Goal: Answer question/provide support: Share knowledge or assist other users

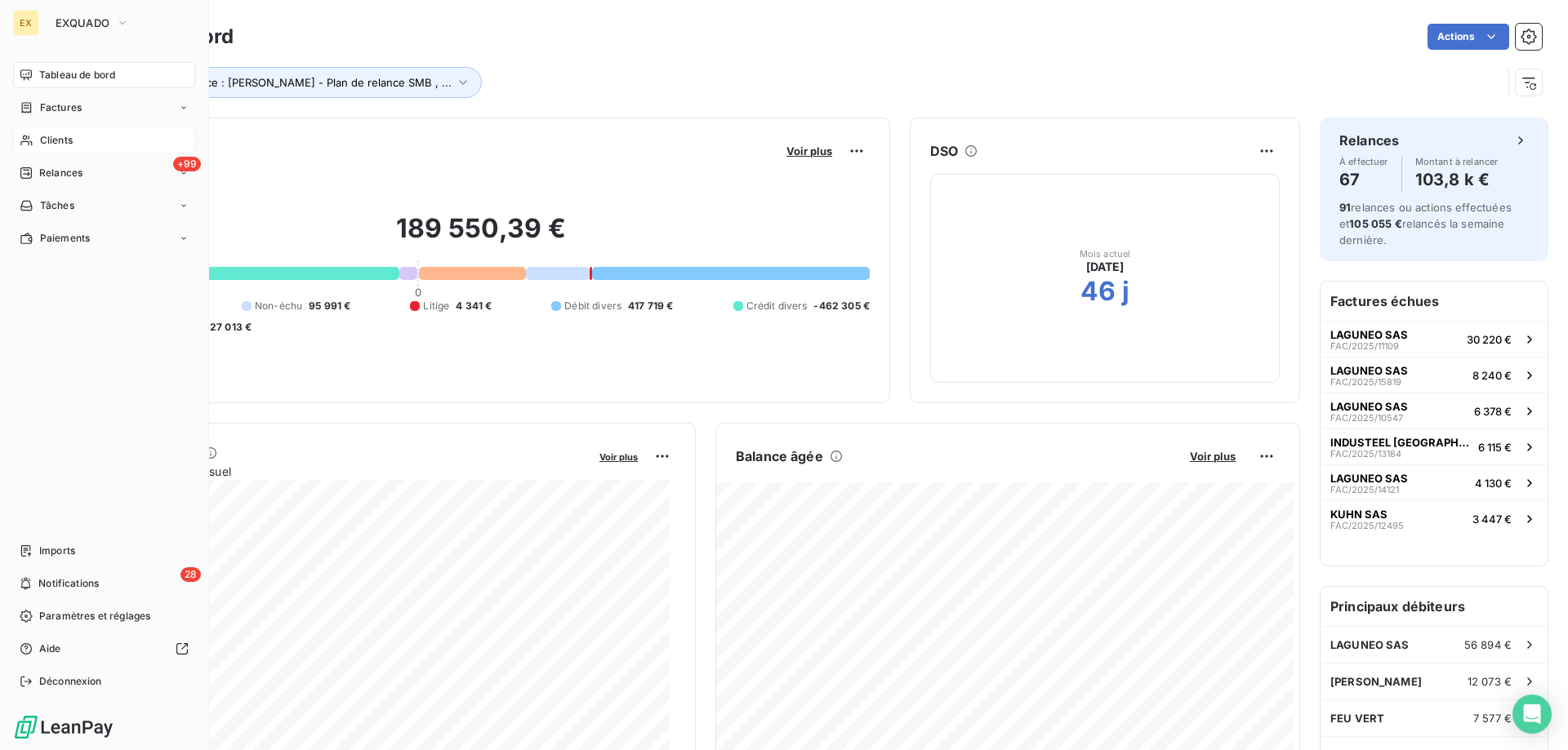
click at [35, 134] on div "Clients" at bounding box center [104, 140] width 182 height 26
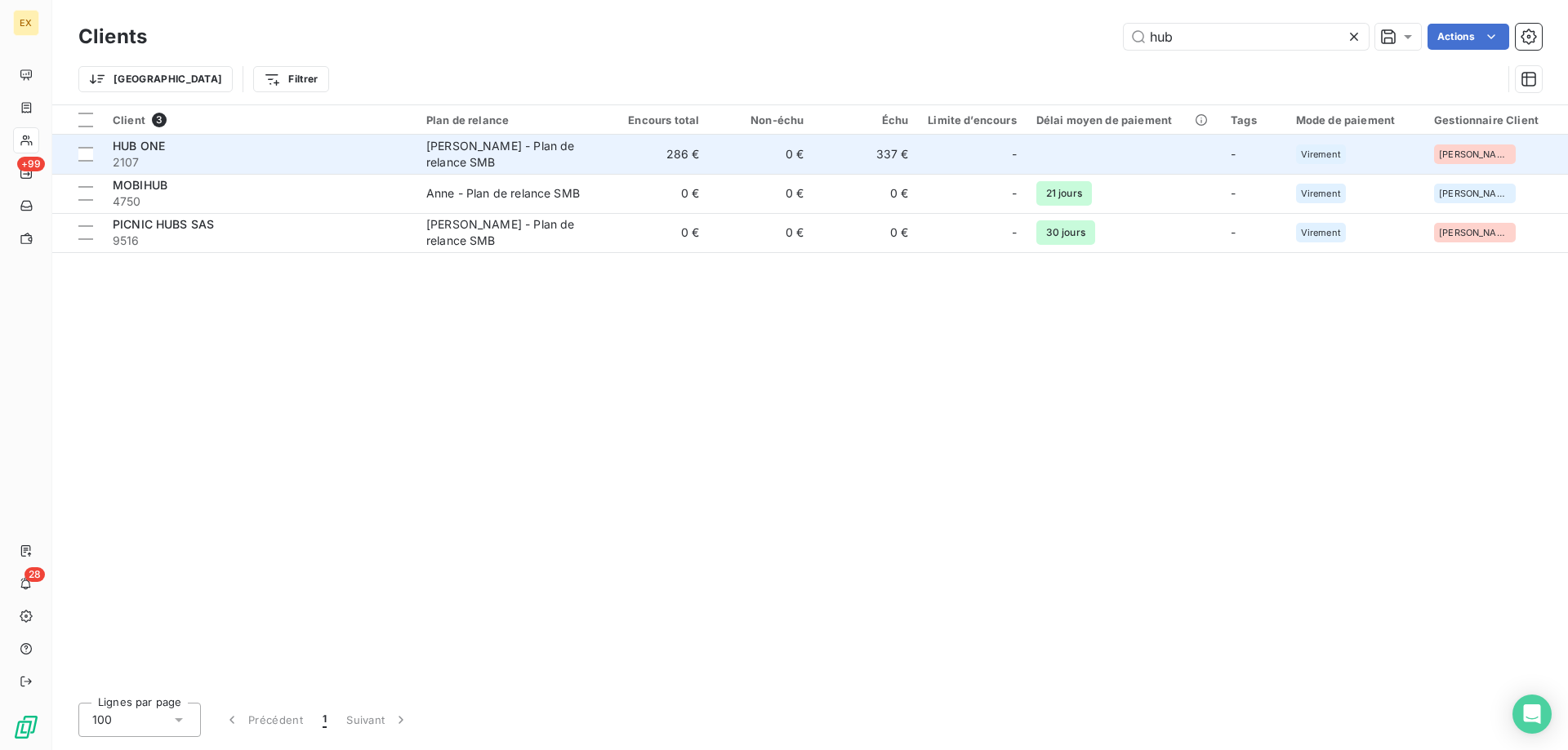
type input "hub"
click at [285, 152] on div "HUB ONE" at bounding box center [259, 146] width 294 height 16
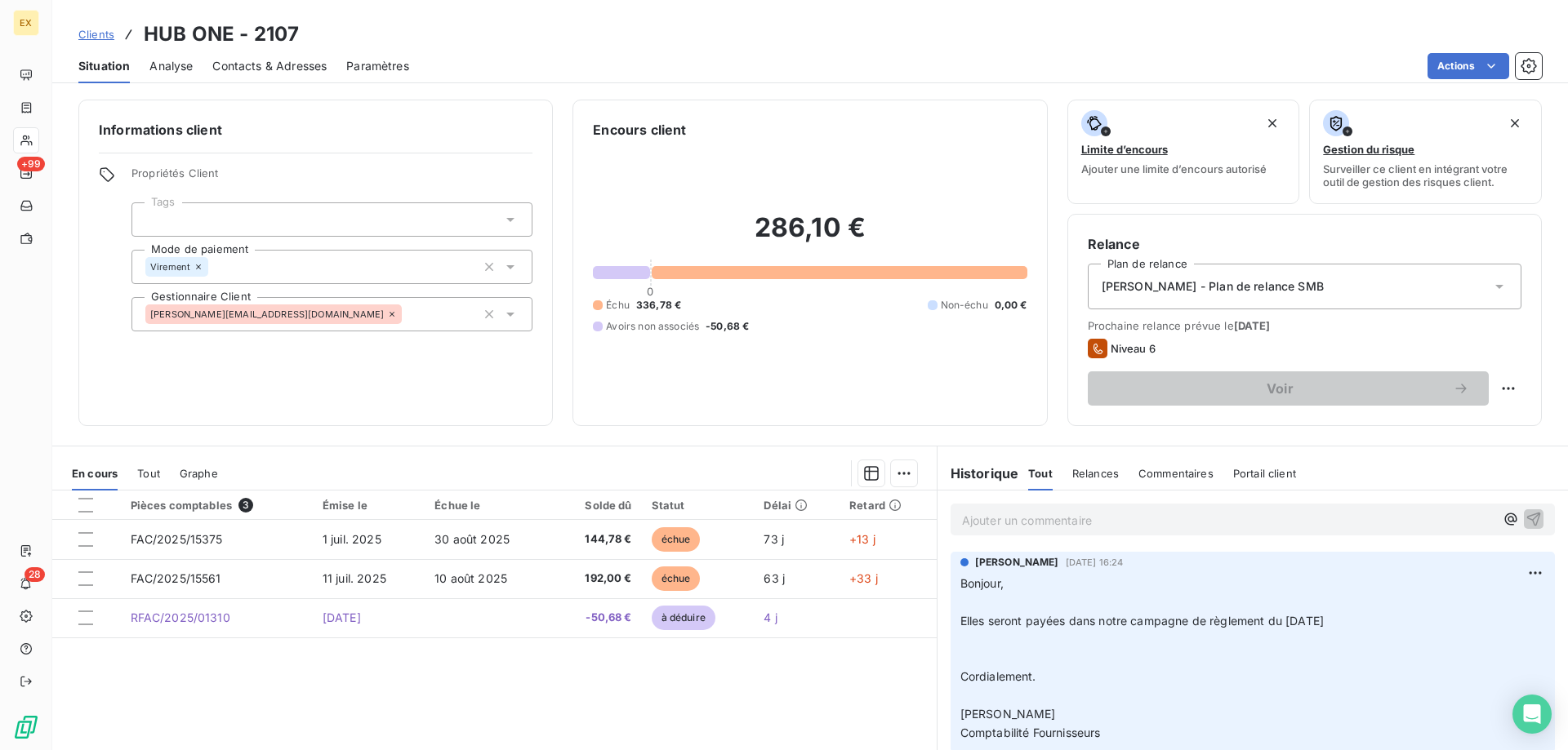
click at [1218, 507] on div "Ajouter un commentaire ﻿" at bounding box center [1252, 520] width 604 height 32
click at [1219, 508] on div "Ajouter un commentaire ﻿" at bounding box center [1228, 519] width 532 height 22
click at [1219, 512] on p "Ajouter un commentaire ﻿" at bounding box center [1228, 521] width 532 height 21
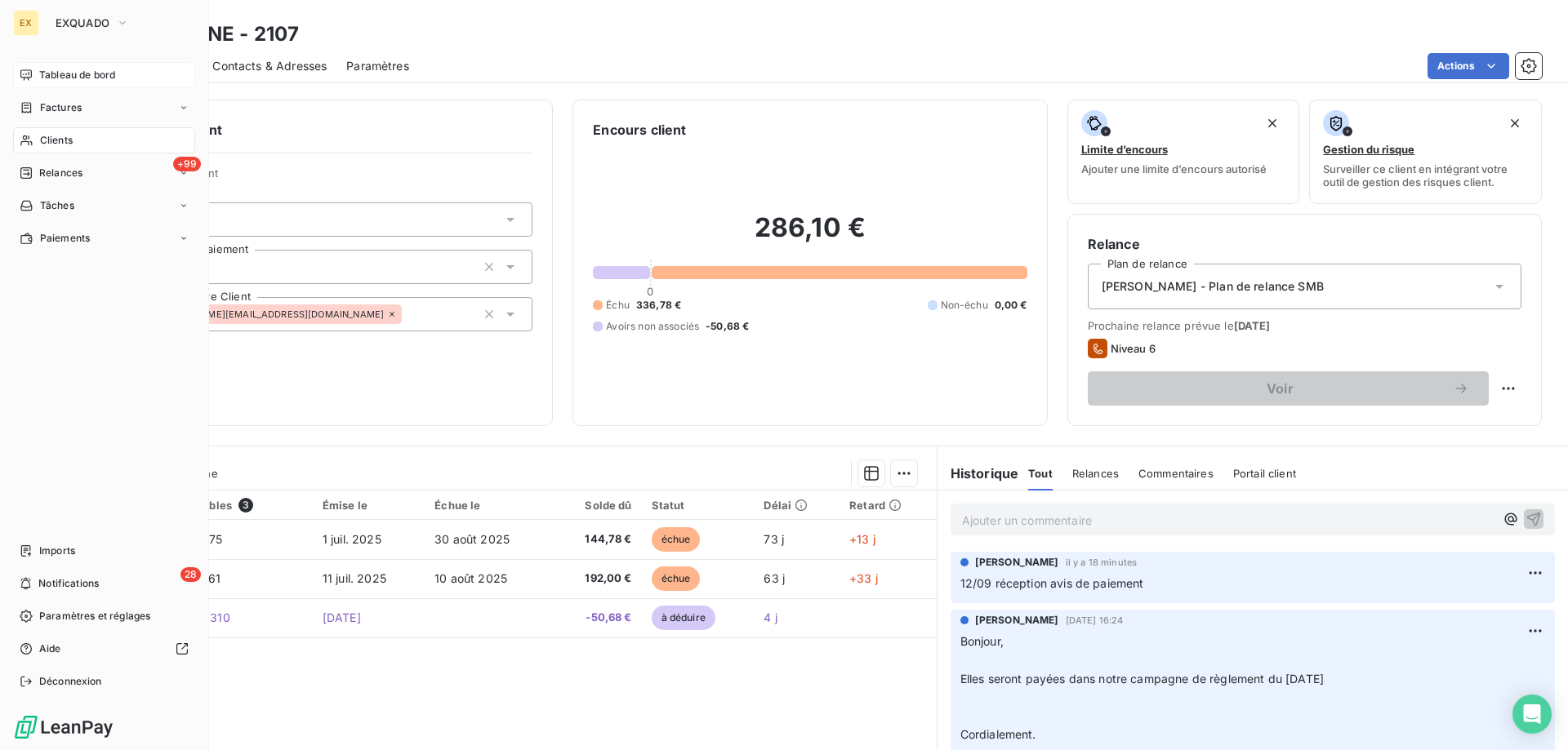
click at [35, 65] on div "Tableau de bord" at bounding box center [104, 75] width 182 height 26
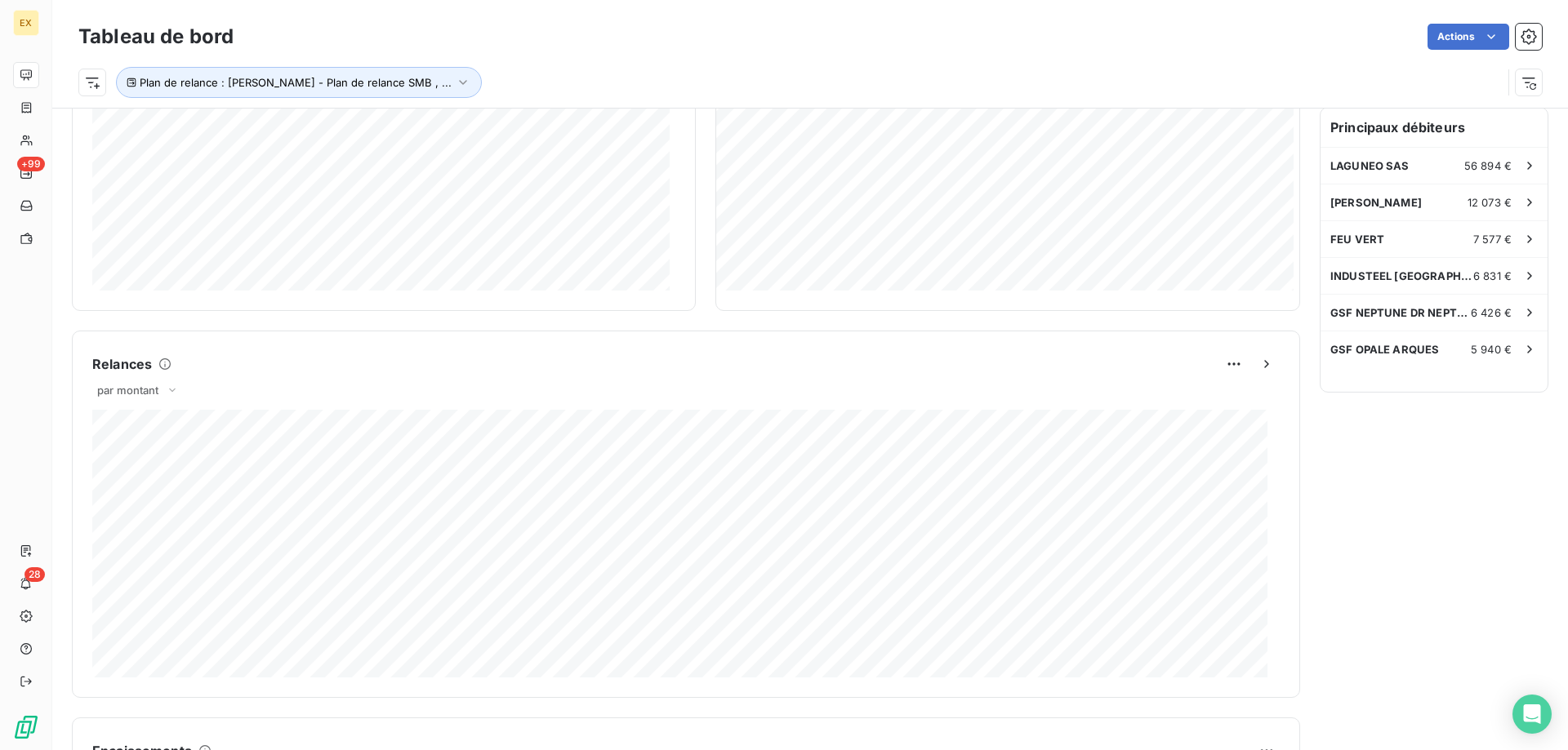
scroll to position [327, 0]
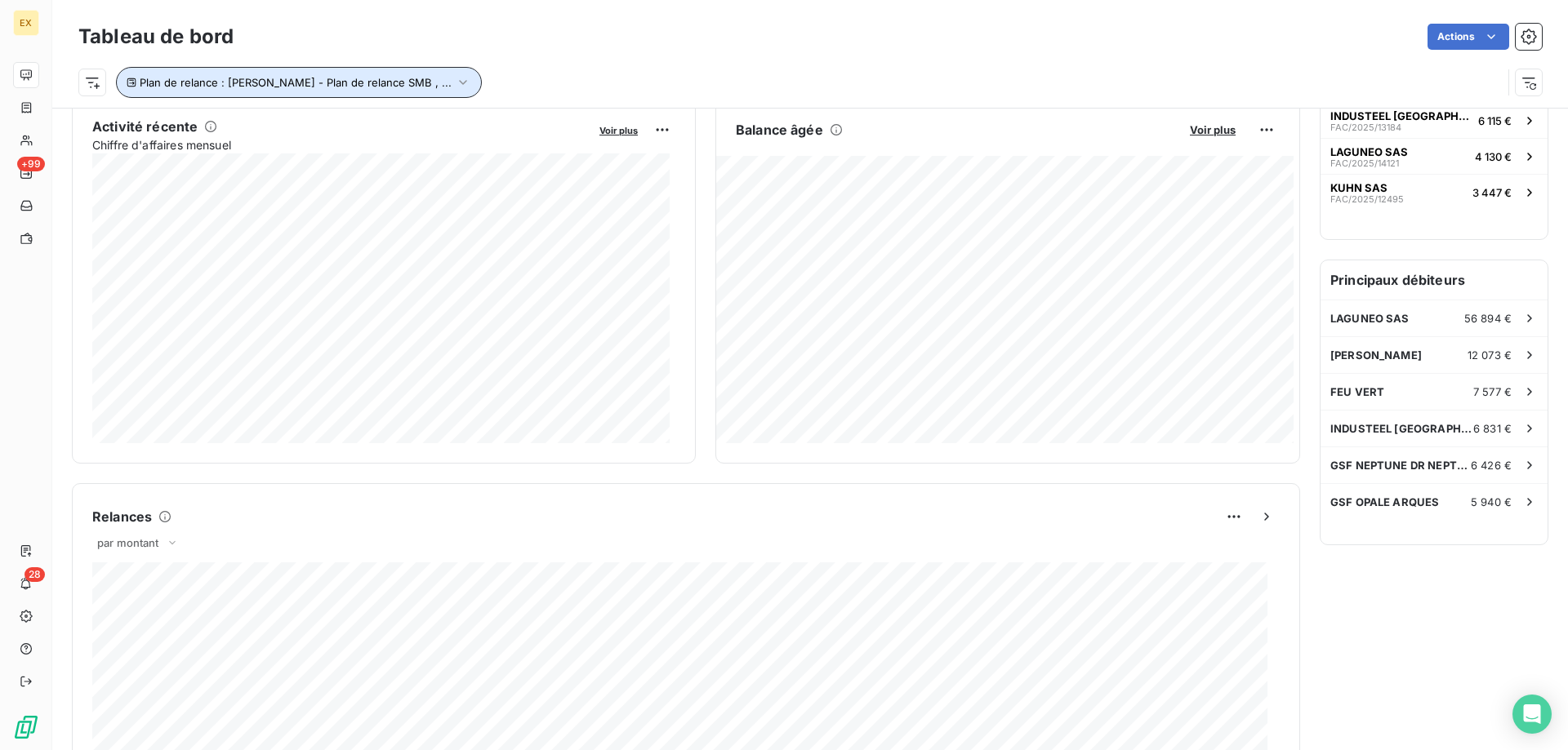
click at [455, 81] on icon "button" at bounding box center [463, 82] width 16 height 16
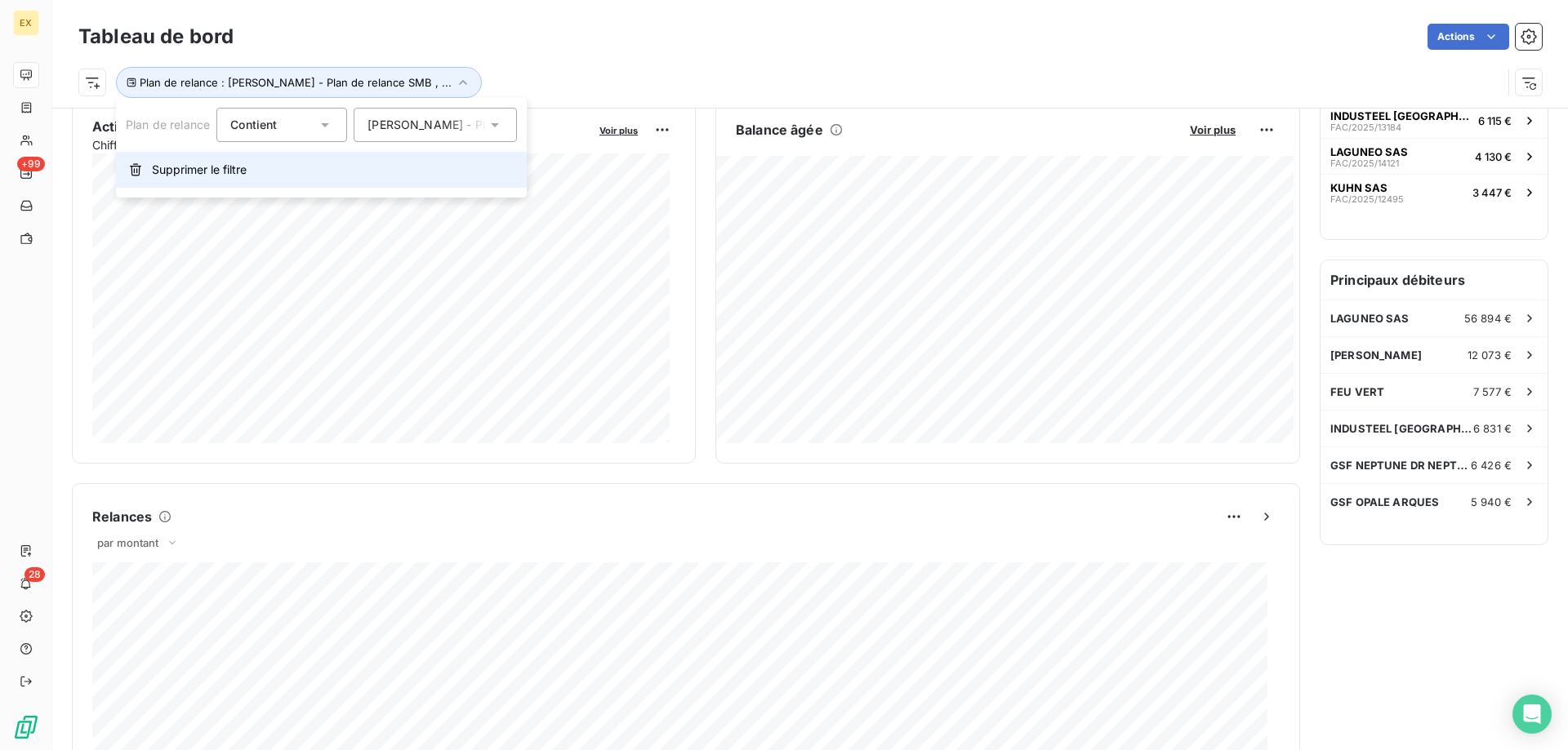
click at [274, 159] on button "Supprimer le filtre" at bounding box center [321, 170] width 411 height 36
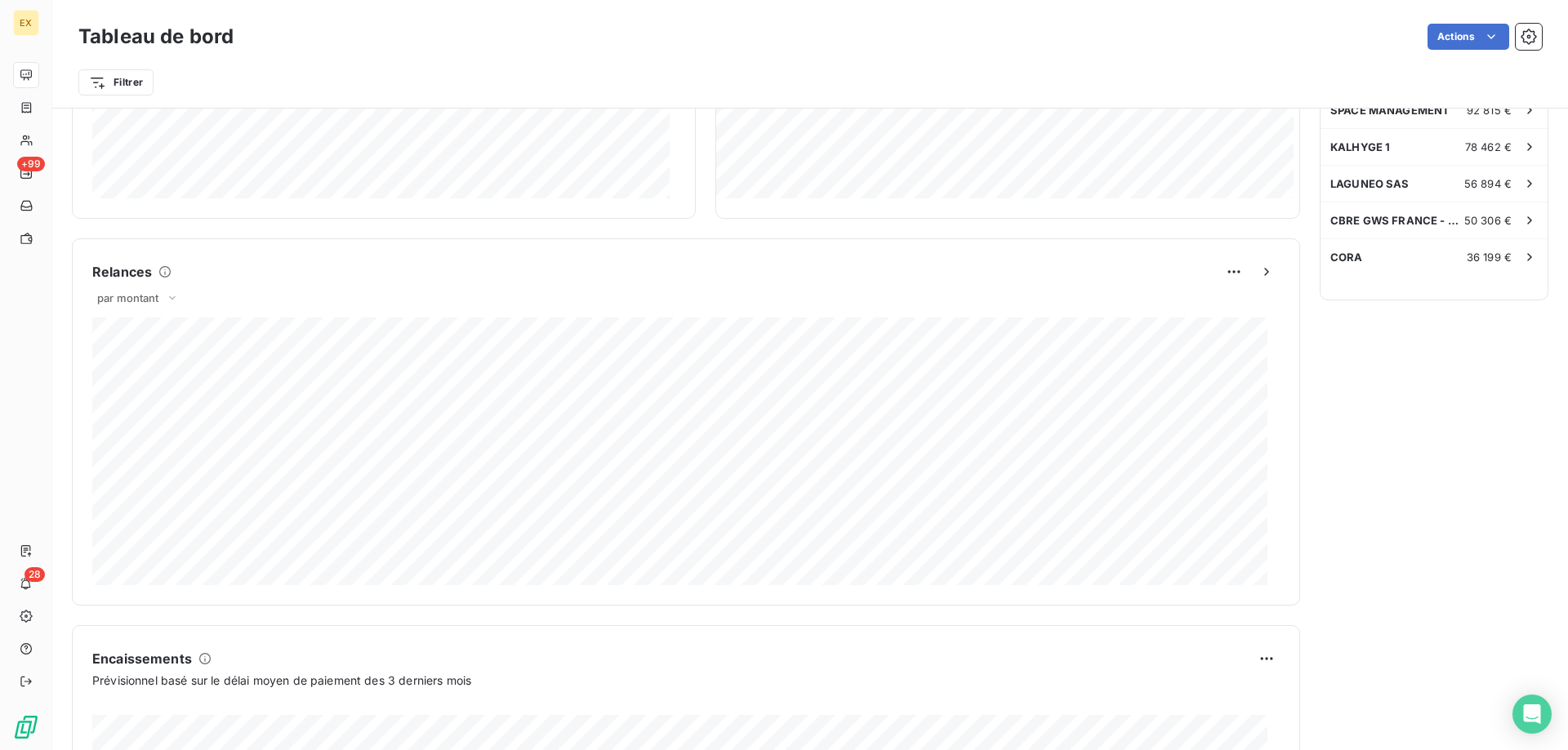
scroll to position [841, 0]
